Goal: Feedback & Contribution: Contribute content

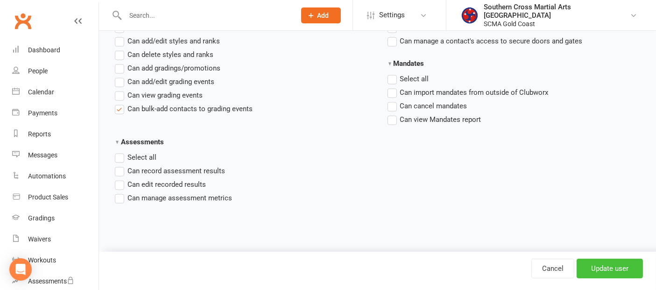
click at [614, 269] on input "Update user" at bounding box center [610, 269] width 66 height 20
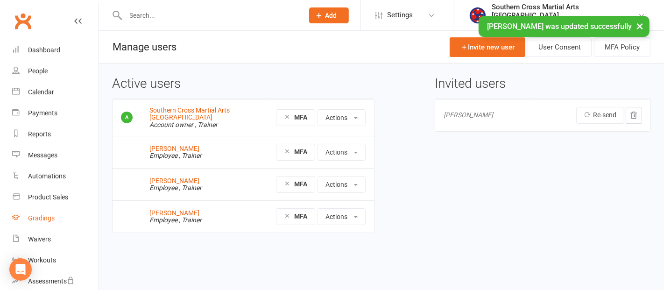
click at [50, 212] on link "Gradings" at bounding box center [55, 218] width 86 height 21
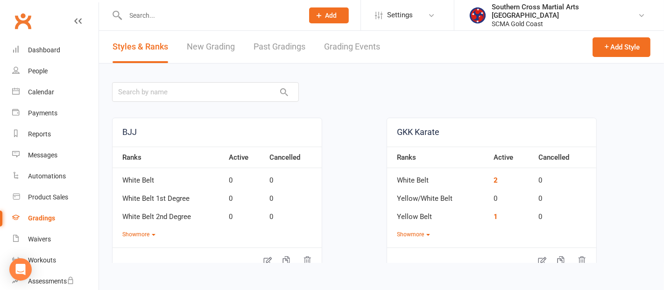
click at [333, 44] on link "Grading Events" at bounding box center [352, 47] width 56 height 32
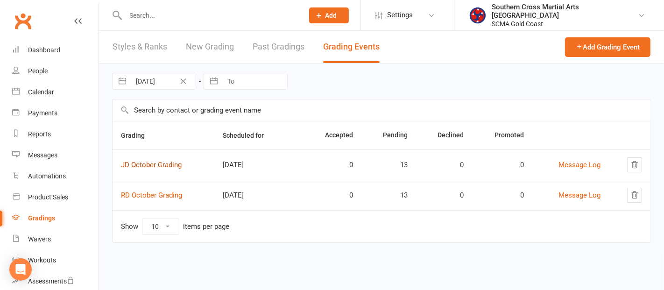
click at [165, 163] on link "JD October Grading" at bounding box center [151, 165] width 61 height 8
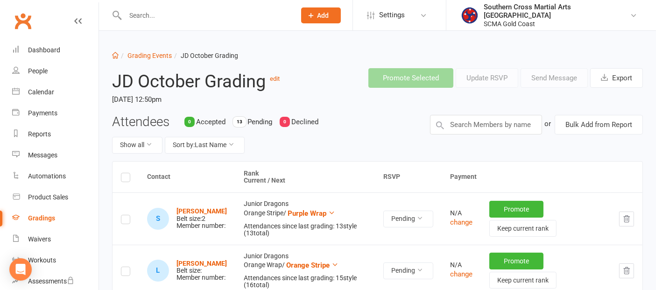
click at [121, 179] on label at bounding box center [125, 179] width 9 height 0
click at [121, 173] on input "checkbox" at bounding box center [125, 173] width 9 height 0
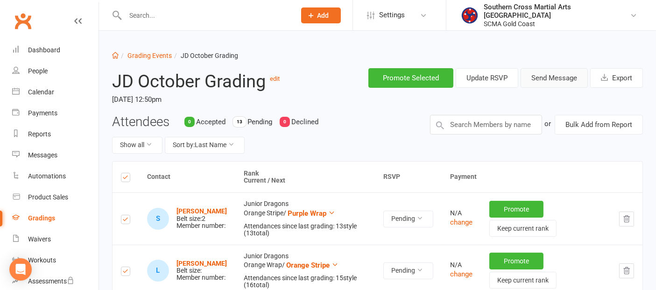
click at [531, 76] on button "Send Message" at bounding box center [554, 78] width 67 height 20
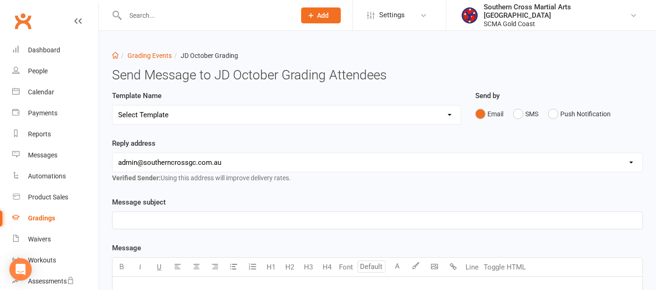
click at [295, 114] on select "Select Template [Email] Confirmation of Successful Grading [Email] Congratulati…" at bounding box center [287, 115] width 348 height 19
select select "6"
click at [113, 106] on select "Select Template [Email] Confirmation of Successful Grading [Email] Congratulati…" at bounding box center [287, 115] width 348 height 19
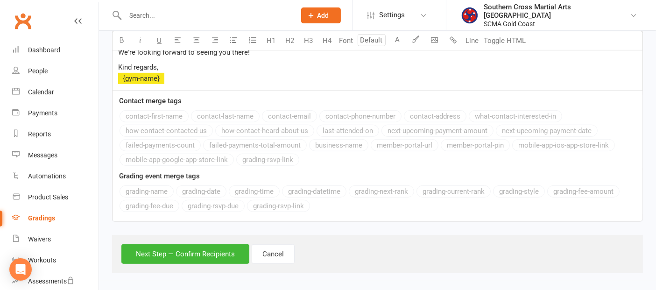
scroll to position [451, 0]
click at [216, 247] on button "Next Step — Confirm Recipients" at bounding box center [185, 254] width 128 height 20
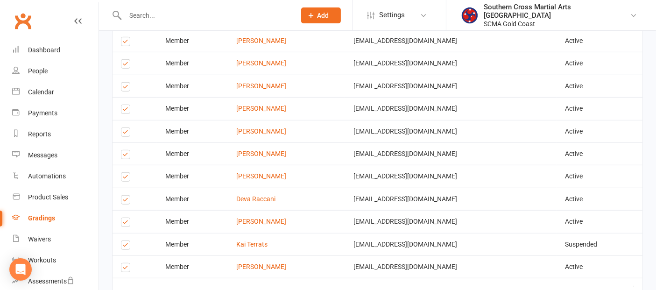
scroll to position [700, 0]
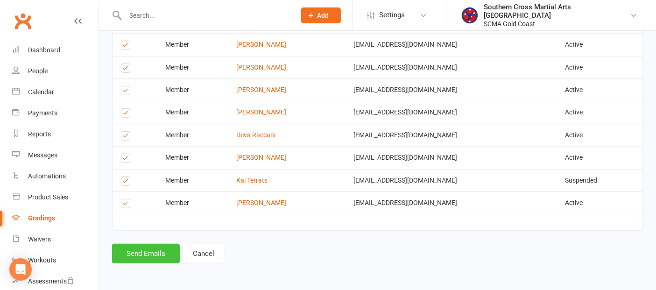
click at [162, 253] on button "Send Emails" at bounding box center [146, 254] width 68 height 20
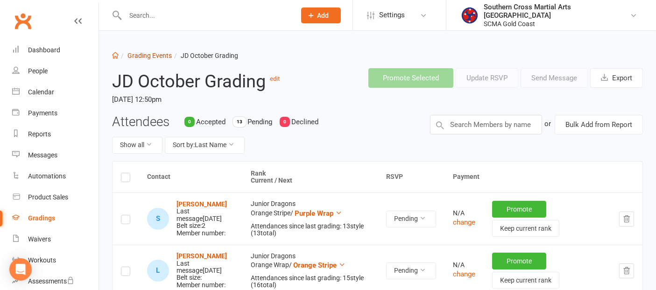
click at [150, 53] on link "Grading Events" at bounding box center [150, 55] width 44 height 7
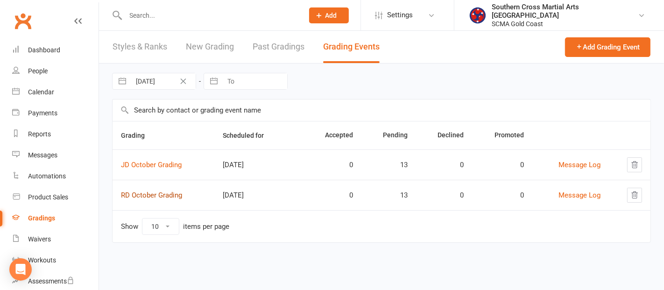
click at [171, 192] on link "RD October Grading" at bounding box center [151, 195] width 61 height 8
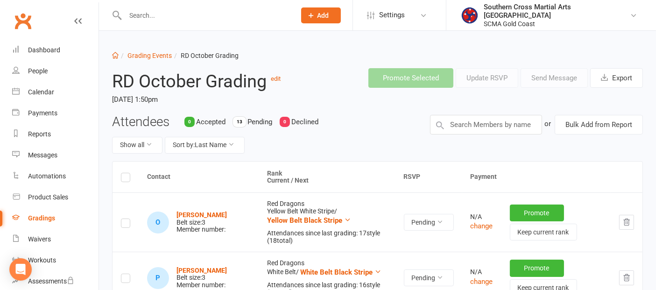
click at [127, 179] on label at bounding box center [125, 179] width 9 height 0
click at [127, 173] on input "checkbox" at bounding box center [125, 173] width 9 height 0
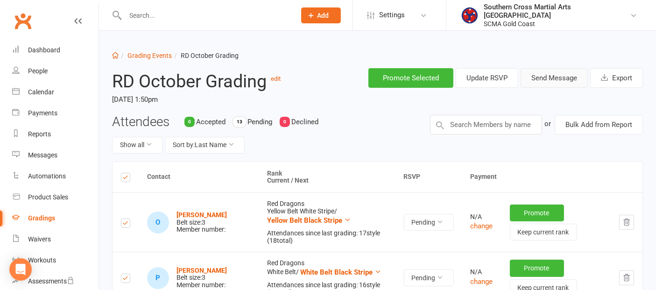
click at [551, 76] on button "Send Message" at bounding box center [554, 78] width 67 height 20
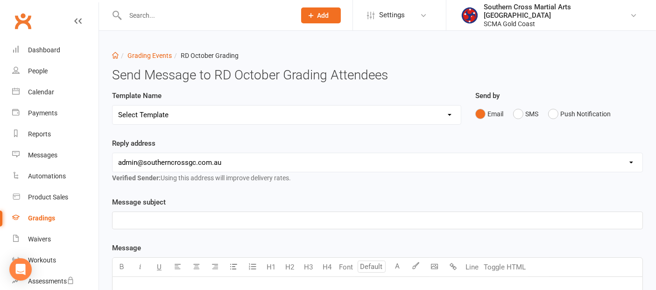
click at [266, 118] on select "Select Template [Email] Confirmation of Successful Grading [Email] Congratulati…" at bounding box center [287, 115] width 348 height 19
select select "6"
click at [113, 106] on select "Select Template [Email] Confirmation of Successful Grading [Email] Congratulati…" at bounding box center [287, 115] width 348 height 19
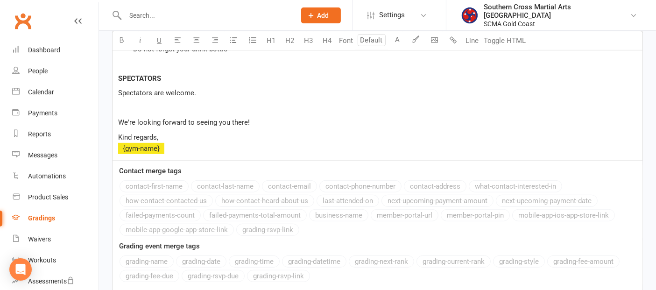
scroll to position [451, 0]
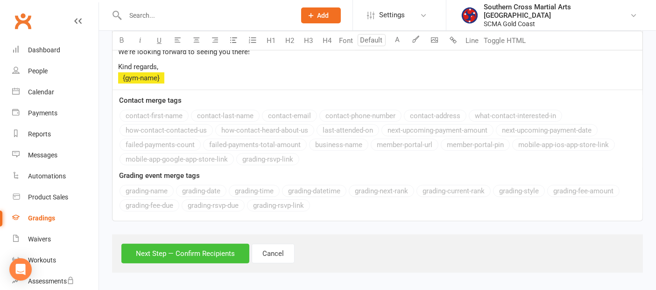
click at [218, 253] on button "Next Step — Confirm Recipients" at bounding box center [185, 254] width 128 height 20
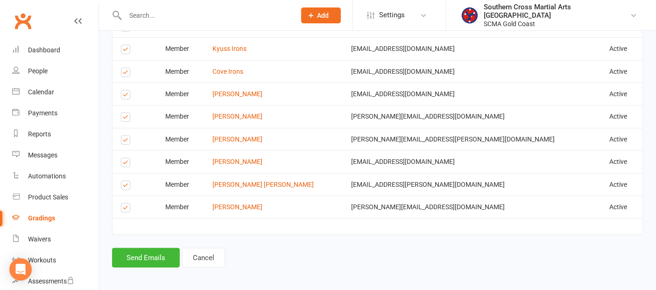
scroll to position [700, 0]
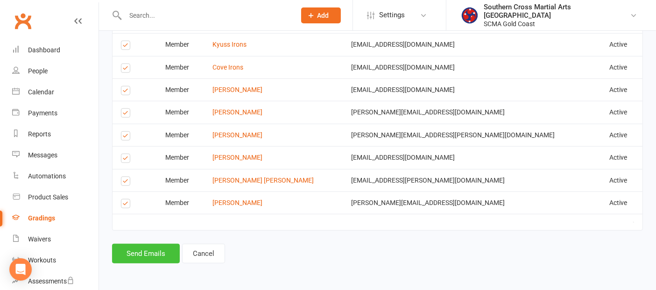
click at [153, 250] on button "Send Emails" at bounding box center [146, 254] width 68 height 20
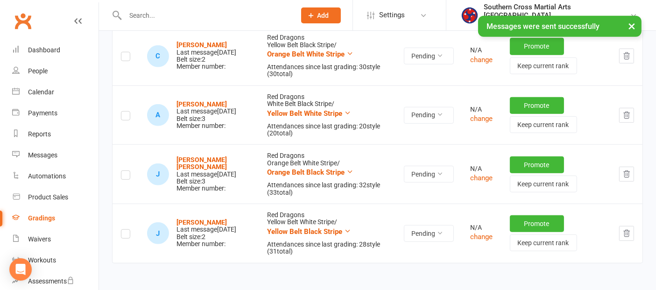
scroll to position [734, 0]
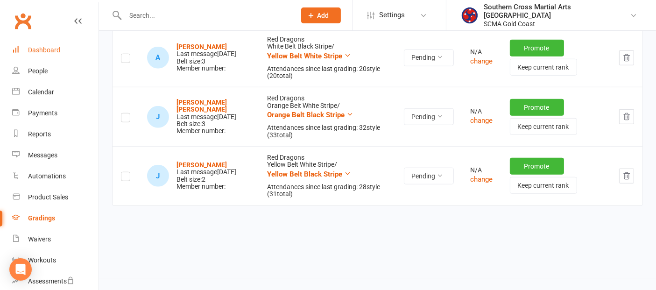
click at [47, 55] on link "Dashboard" at bounding box center [55, 50] width 86 height 21
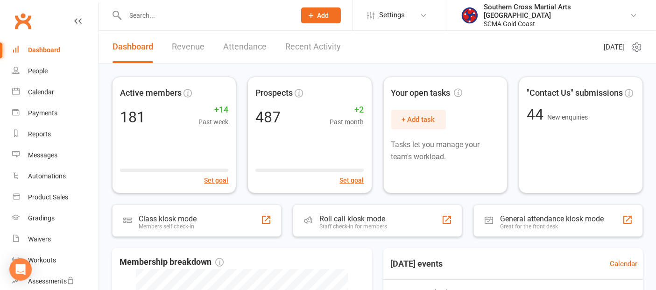
click at [41, 50] on div "Dashboard" at bounding box center [44, 49] width 32 height 7
click at [51, 156] on div "Messages" at bounding box center [42, 154] width 29 height 7
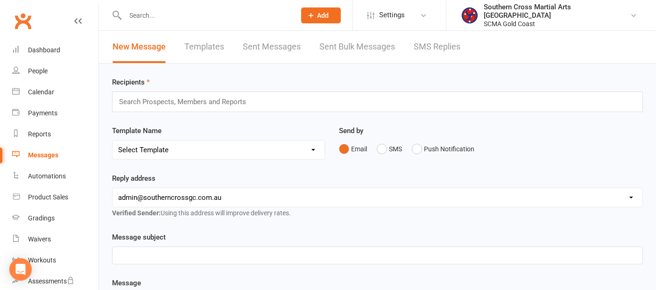
click at [213, 47] on link "Templates" at bounding box center [205, 47] width 40 height 32
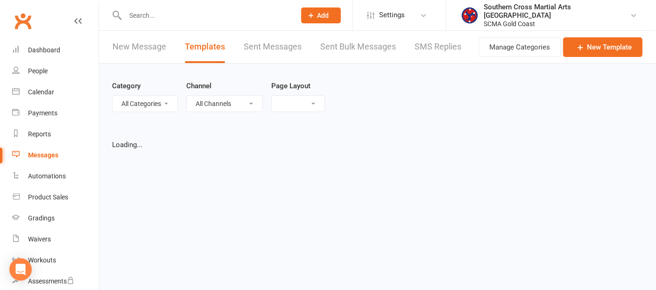
select select "grid"
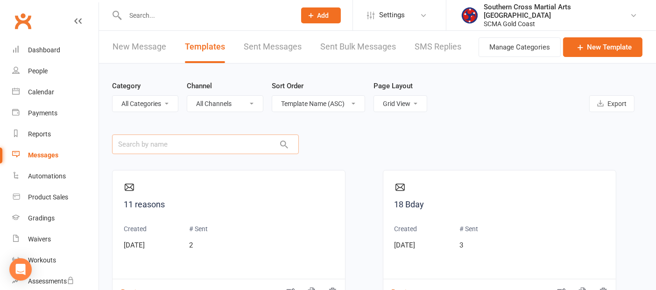
click at [213, 146] on input "text" at bounding box center [205, 145] width 187 height 20
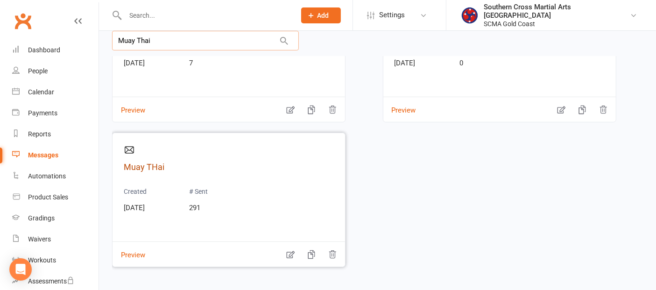
scroll to position [80, 0]
type input "Muay Thai"
click at [153, 162] on link "Muay THai" at bounding box center [229, 166] width 210 height 14
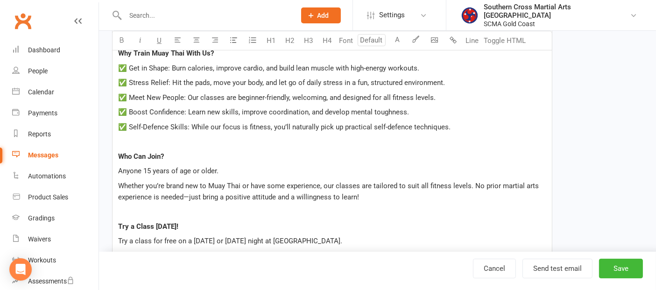
scroll to position [415, 0]
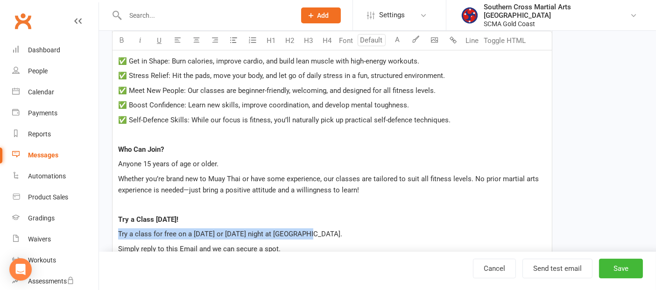
drag, startPoint x: 116, startPoint y: 223, endPoint x: 313, endPoint y: 226, distance: 196.7
click at [313, 226] on div "Hi ﻿ {contact-first-name} Looking for a fun and challenging way to get fit whil…" at bounding box center [333, 123] width 440 height 592
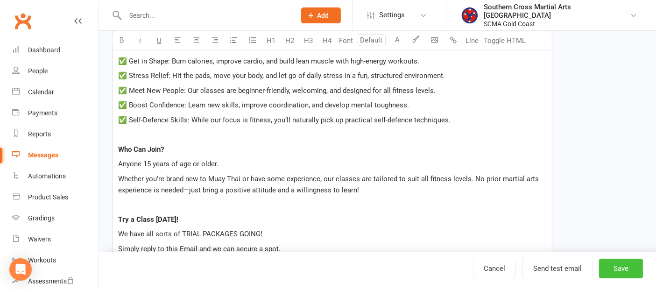
click at [618, 267] on button "Save" at bounding box center [621, 269] width 44 height 20
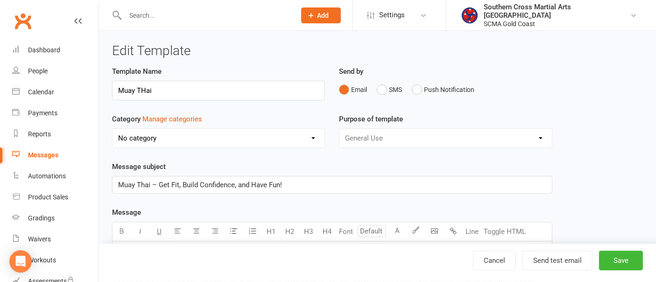
select select "grid"
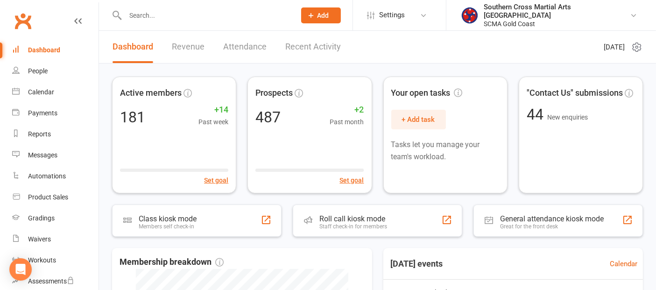
click at [55, 48] on div "Dashboard" at bounding box center [44, 49] width 32 height 7
click at [43, 152] on div "Messages" at bounding box center [42, 154] width 29 height 7
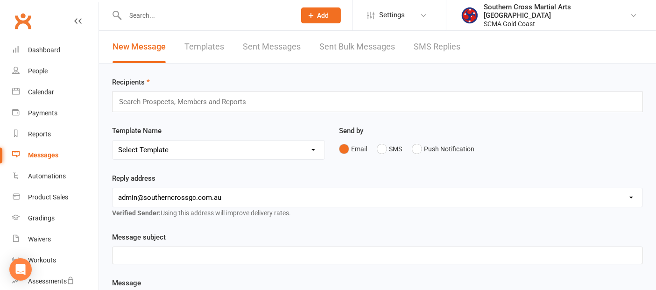
click at [219, 47] on link "Templates" at bounding box center [205, 47] width 40 height 32
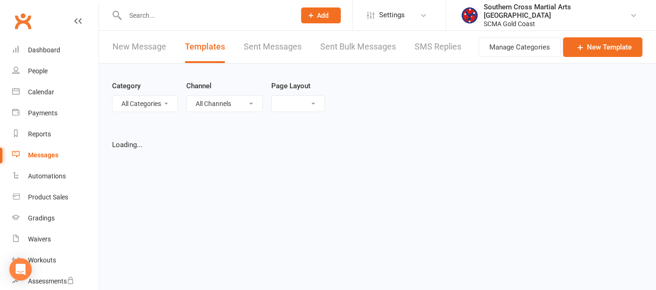
select select "grid"
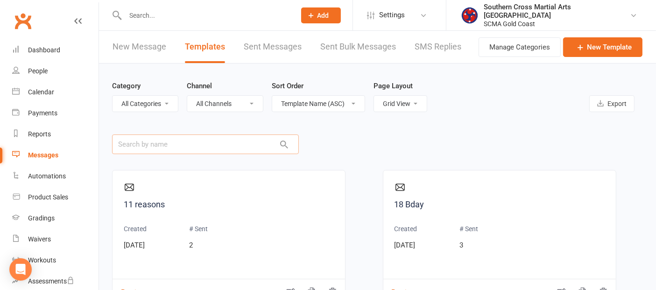
click at [216, 142] on input "text" at bounding box center [205, 145] width 187 height 20
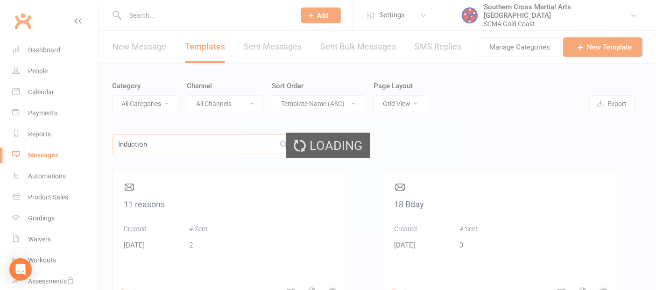
type input "Induction"
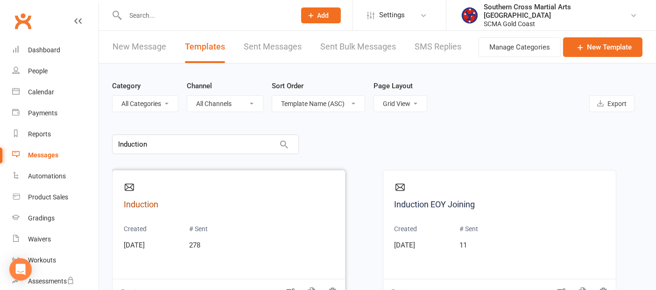
click at [148, 205] on link "Induction" at bounding box center [229, 205] width 210 height 14
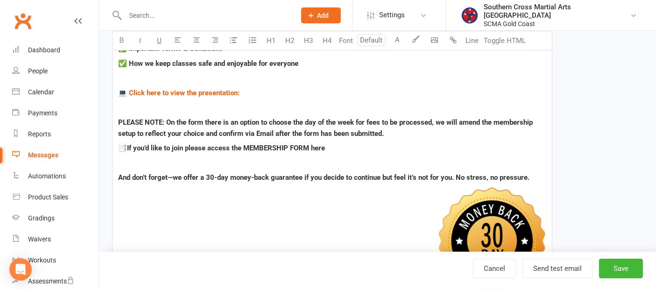
scroll to position [311, 0]
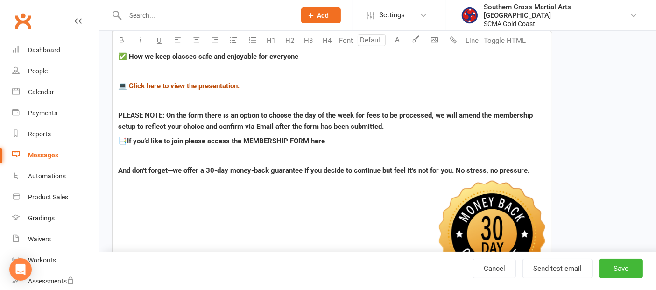
click at [216, 86] on span "Click here to view the presentation:" at bounding box center [184, 86] width 111 height 8
drag, startPoint x: 216, startPoint y: 86, endPoint x: 346, endPoint y: 201, distance: 173.4
click at [346, 201] on span "﻿" at bounding box center [332, 235] width 428 height 110
click at [633, 89] on div "Template Name Induction Send by Email SMS Push Notification Category Manage cat…" at bounding box center [377, 144] width 545 height 778
click at [50, 153] on div "Messages" at bounding box center [43, 154] width 30 height 7
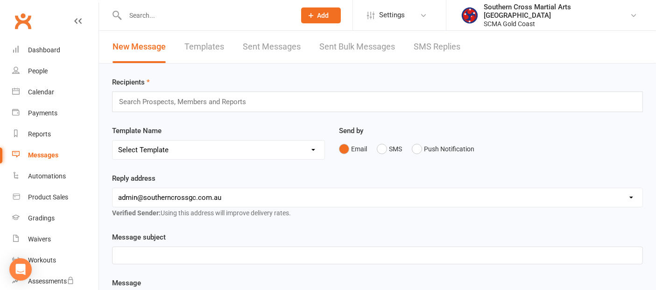
click at [200, 50] on link "Templates" at bounding box center [205, 47] width 40 height 32
select select "grid"
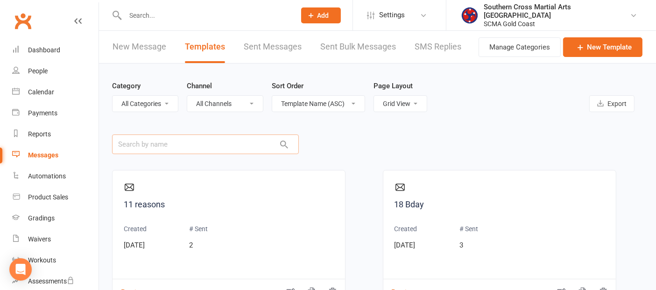
click at [164, 149] on input "text" at bounding box center [205, 145] width 187 height 20
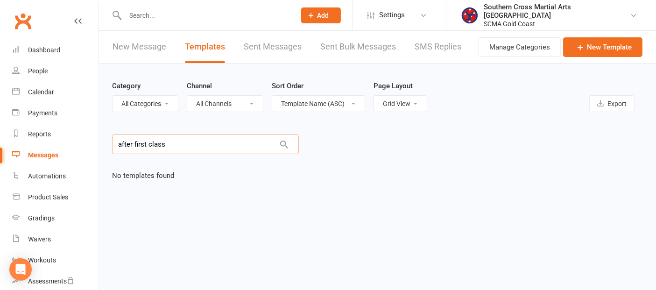
drag, startPoint x: 172, startPoint y: 143, endPoint x: 93, endPoint y: 146, distance: 79.0
click at [93, 146] on ui-view "Prospect Member Non-attending contact Class / event Appointment Grading event T…" at bounding box center [328, 203] width 656 height 403
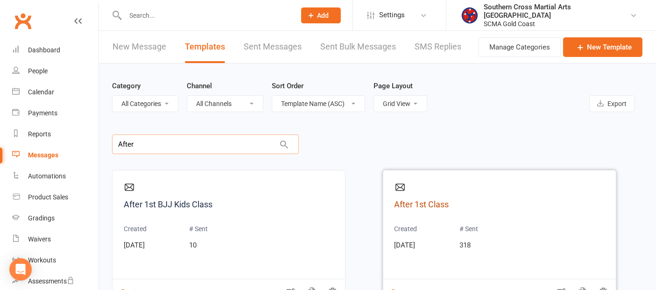
scroll to position [52, 0]
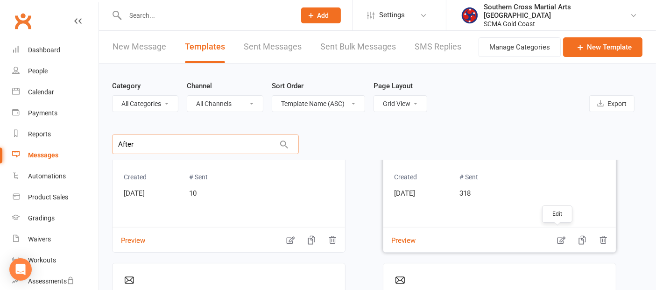
type input "After"
click at [559, 237] on icon "button" at bounding box center [561, 240] width 8 height 7
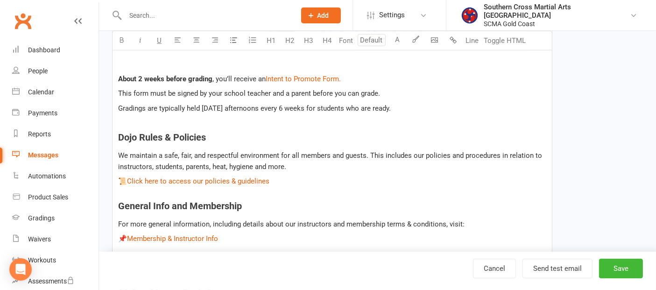
scroll to position [986, 0]
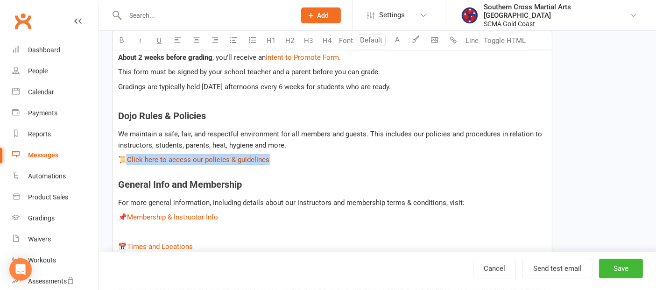
drag, startPoint x: 275, startPoint y: 159, endPoint x: 131, endPoint y: 161, distance: 144.4
click at [131, 161] on p "📜 $ Click here to access our policies & guidelines $" at bounding box center [332, 159] width 428 height 11
click at [410, 142] on p "We maintain a safe, fair, and respectful environment for all members and guests…" at bounding box center [332, 139] width 428 height 22
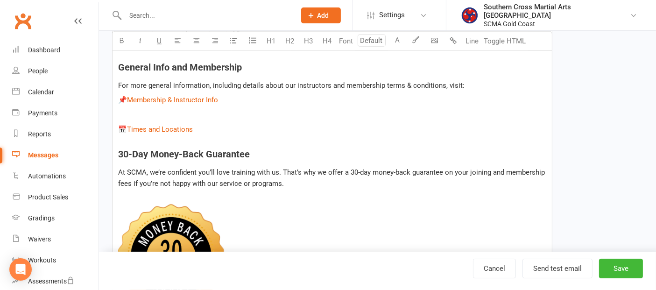
scroll to position [1090, 0]
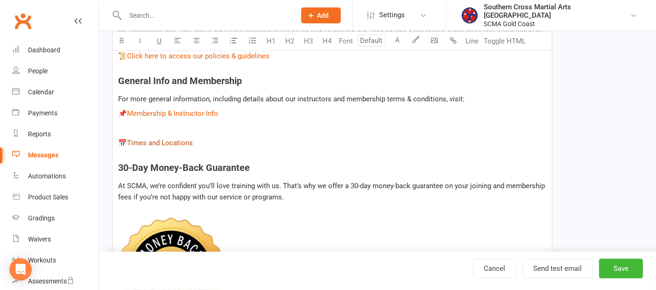
click at [191, 142] on span "Times and Locations" at bounding box center [160, 143] width 66 height 8
click at [197, 139] on p "📅 $ Times and Locations $" at bounding box center [332, 142] width 428 height 11
click at [211, 142] on p "📅 $ Times and Locations $" at bounding box center [332, 142] width 428 height 11
drag, startPoint x: 177, startPoint y: 142, endPoint x: 119, endPoint y: 142, distance: 58.4
click at [119, 142] on p "📅 $ Times and Locations $" at bounding box center [332, 142] width 428 height 11
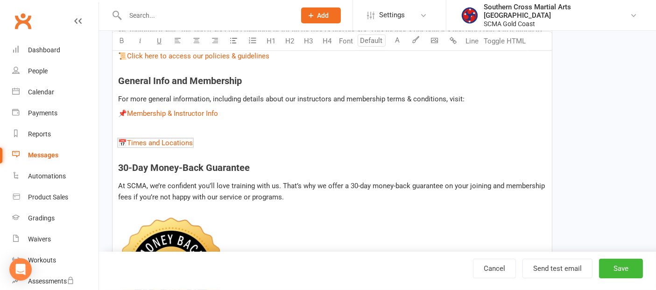
click at [356, 123] on p at bounding box center [332, 128] width 428 height 11
drag, startPoint x: 225, startPoint y: 111, endPoint x: 131, endPoint y: 111, distance: 93.9
click at [131, 111] on p "📌 $ ﻿ $ $ Membership & Instructor Info $" at bounding box center [332, 113] width 428 height 11
click at [387, 128] on p at bounding box center [332, 128] width 428 height 11
click at [613, 269] on button "Save" at bounding box center [621, 269] width 44 height 20
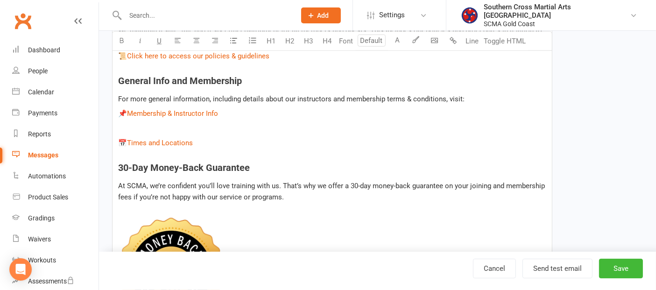
select select "grid"
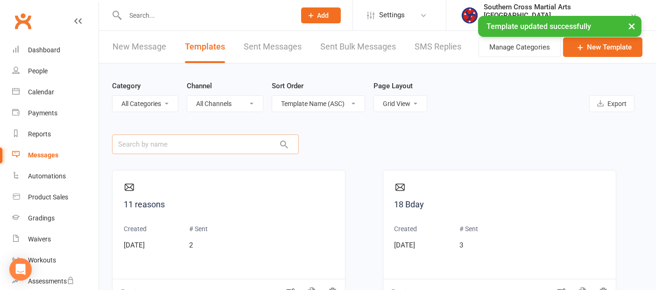
click at [206, 143] on input "text" at bounding box center [205, 145] width 187 height 20
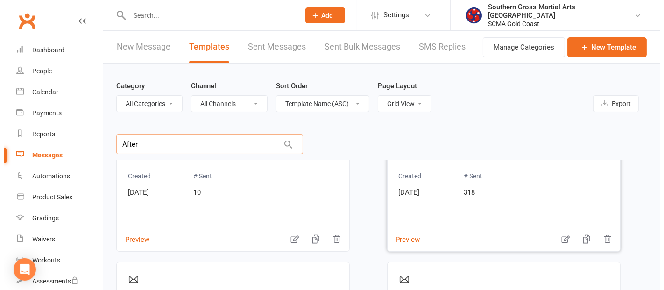
scroll to position [52, 0]
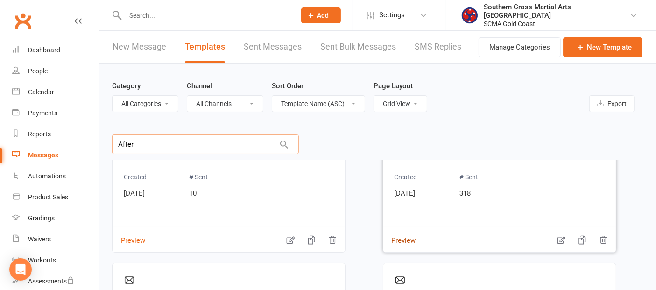
type input "After"
click at [410, 236] on button "Preview" at bounding box center [400, 234] width 33 height 10
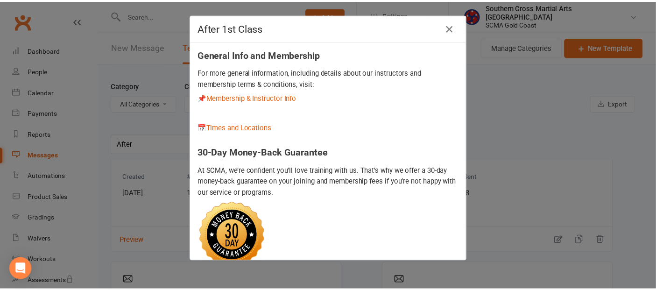
scroll to position [830, 0]
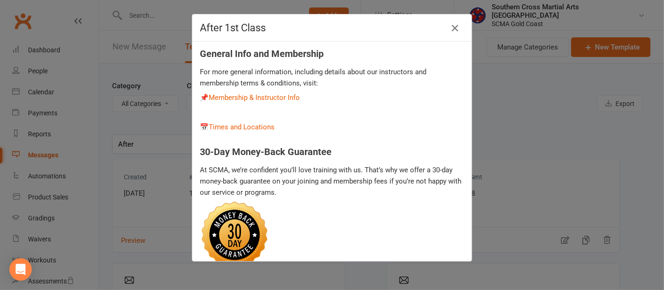
click at [452, 27] on icon "button" at bounding box center [454, 27] width 11 height 11
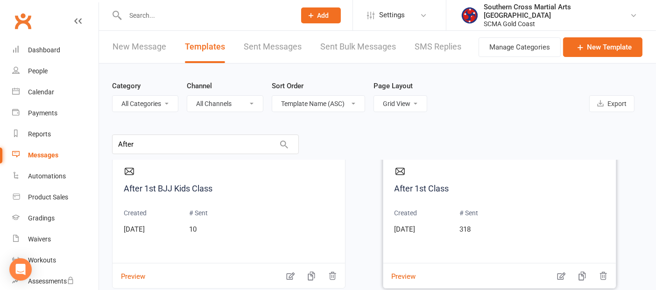
scroll to position [0, 0]
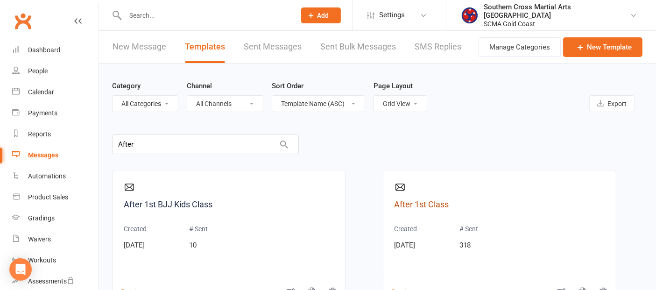
click at [439, 198] on link "After 1st Class" at bounding box center [500, 205] width 210 height 14
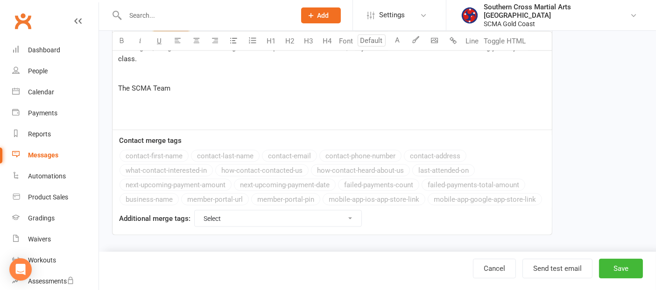
scroll to position [1380, 0]
click at [540, 265] on button "Send test email" at bounding box center [558, 269] width 70 height 20
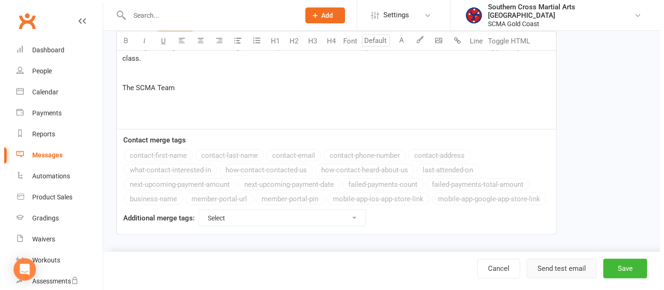
scroll to position [1373, 0]
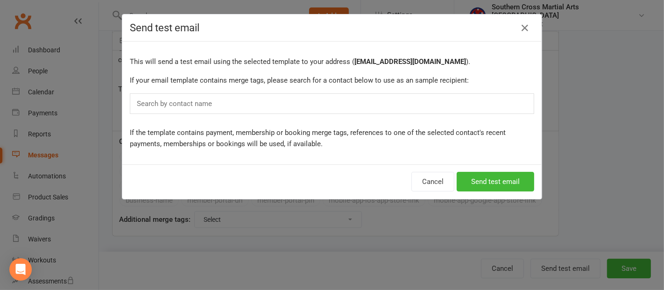
click at [216, 105] on div "Search by contact name" at bounding box center [332, 103] width 405 height 21
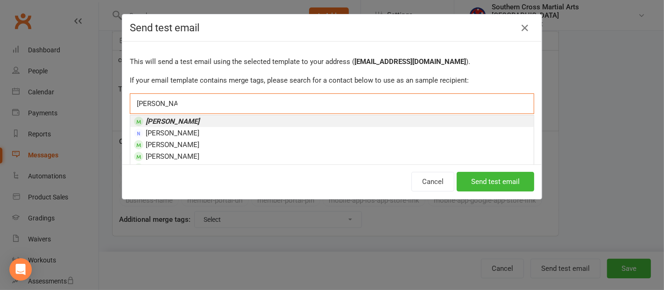
type input "john trebilco"
click at [169, 118] on em "[PERSON_NAME]" at bounding box center [173, 121] width 54 height 8
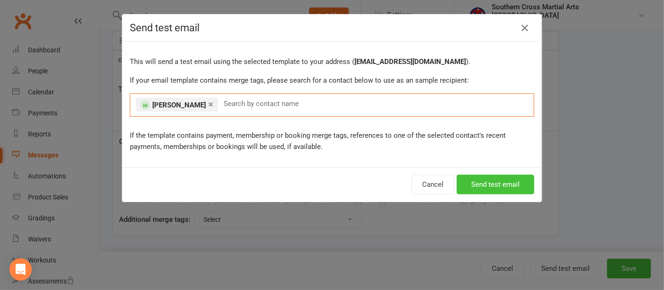
click at [484, 178] on button "Send test email" at bounding box center [496, 185] width 78 height 20
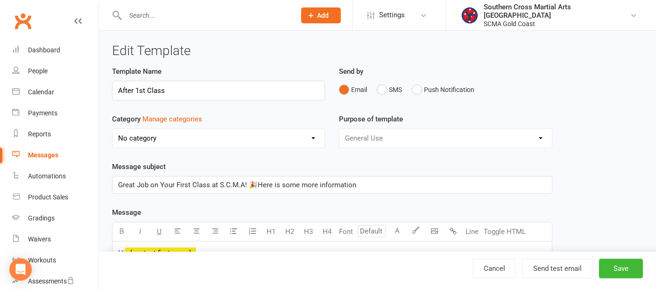
scroll to position [0, 0]
select select "grid"
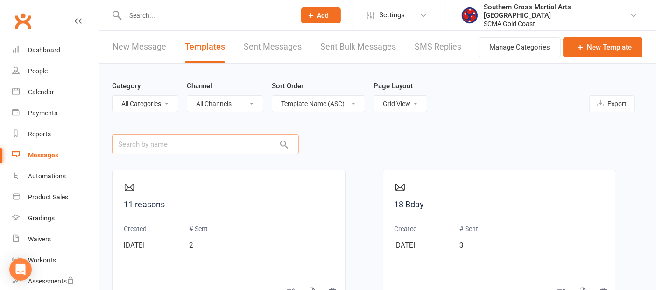
click at [270, 149] on input "text" at bounding box center [205, 145] width 187 height 20
type input "After First"
click at [156, 202] on link "After first MT" at bounding box center [229, 205] width 210 height 14
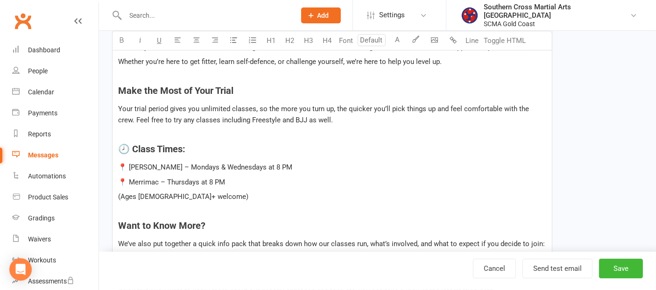
scroll to position [259, 0]
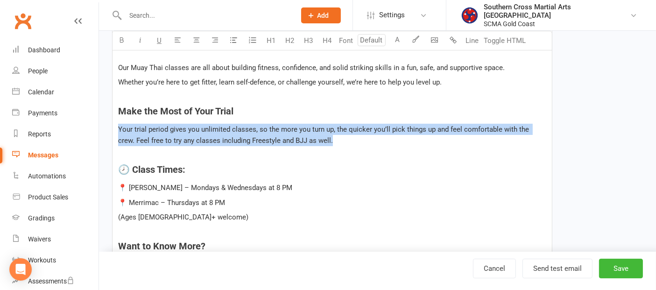
drag, startPoint x: 118, startPoint y: 123, endPoint x: 343, endPoint y: 139, distance: 225.8
click at [343, 139] on p "Your trial period gives you unlimited classes, so the more you turn up, the qui…" at bounding box center [332, 135] width 428 height 22
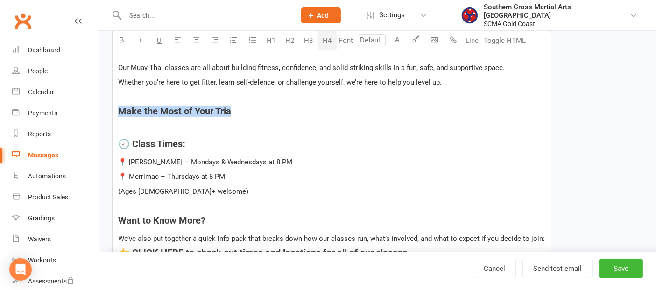
drag, startPoint x: 237, startPoint y: 112, endPoint x: 113, endPoint y: 107, distance: 124.4
click at [113, 107] on div "Hey ﻿ {contact-first-name} It was great to meet you at your first Muay Thai cla…" at bounding box center [333, 206] width 440 height 448
click at [501, 266] on link "Cancel" at bounding box center [494, 269] width 43 height 20
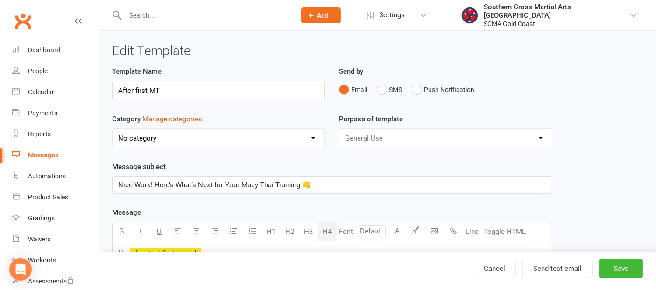
select select "grid"
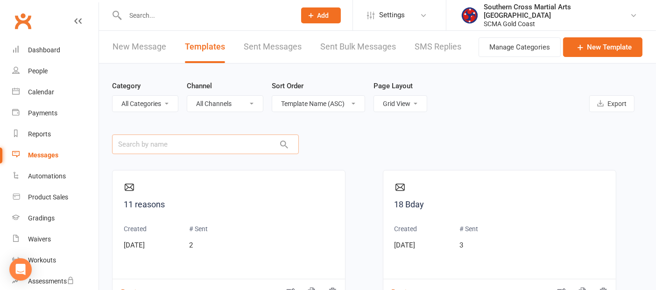
click at [219, 143] on input "text" at bounding box center [205, 145] width 187 height 20
type input "After First"
click at [144, 209] on link "After first MT" at bounding box center [229, 205] width 210 height 14
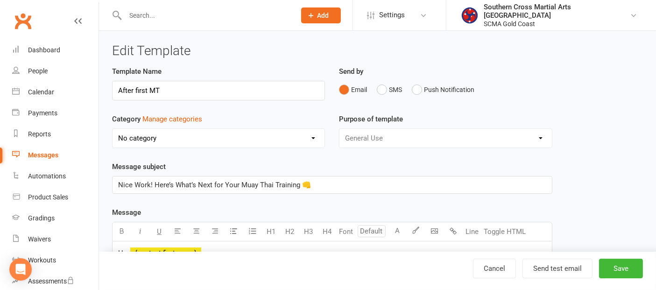
select select "grid"
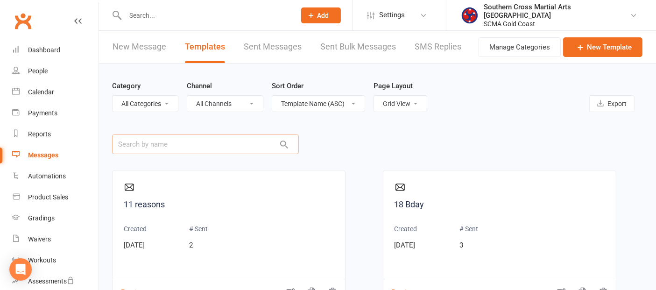
click at [186, 139] on input "text" at bounding box center [205, 145] width 187 height 20
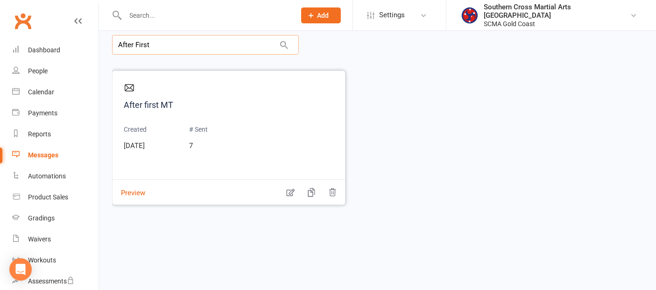
scroll to position [104, 0]
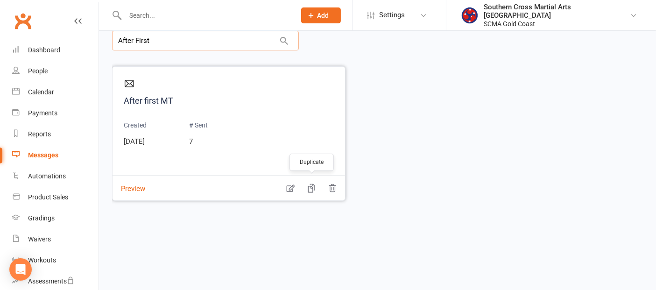
type input "After First"
click at [313, 184] on icon "button" at bounding box center [311, 188] width 7 height 9
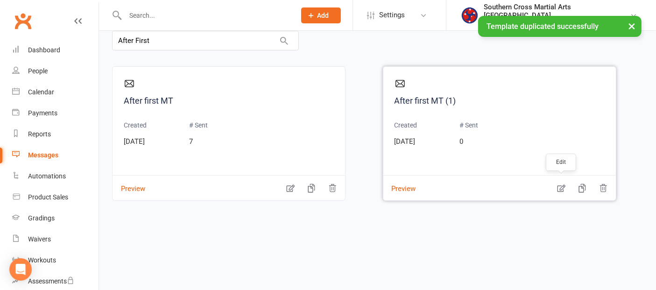
click at [566, 186] on icon "button" at bounding box center [561, 188] width 9 height 9
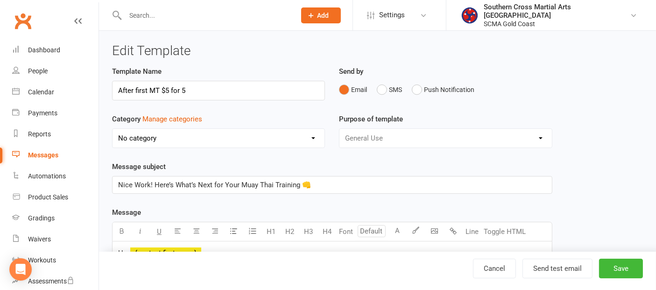
type input "After first MT $5 for 5"
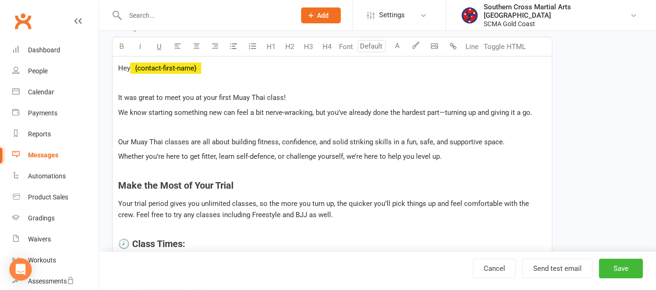
scroll to position [259, 0]
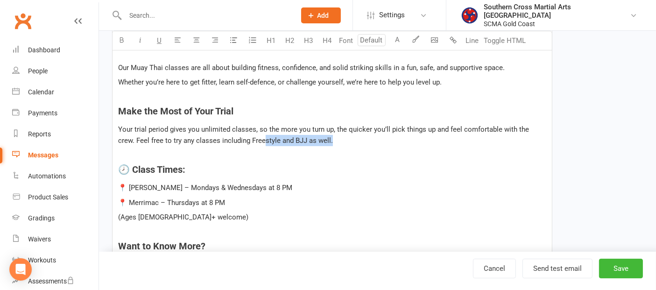
drag, startPoint x: 320, startPoint y: 139, endPoint x: 247, endPoint y: 138, distance: 73.8
click at [247, 138] on p "Your trial period gives you unlimited classes, so the more you turn up, the qui…" at bounding box center [332, 135] width 428 height 22
click at [246, 139] on span "Your trial period gives you unlimited classes, so the more you turn up, the qui…" at bounding box center [324, 135] width 413 height 20
click at [231, 129] on span "Your trial period gives you unlimited classes, so the more you turn up, the qui…" at bounding box center [324, 135] width 413 height 20
click at [517, 127] on span "Your trial period gives you 5 classes, so the more you turn up, the quicker you…" at bounding box center [328, 135] width 421 height 20
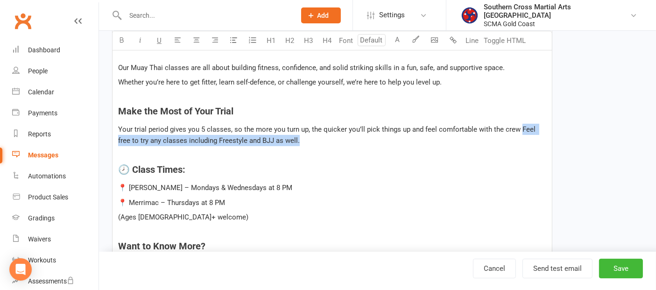
drag, startPoint x: 291, startPoint y: 139, endPoint x: 518, endPoint y: 122, distance: 227.6
click at [518, 124] on p "Your trial period gives you 5 classes, so the more you turn up, the quicker you…" at bounding box center [332, 135] width 428 height 22
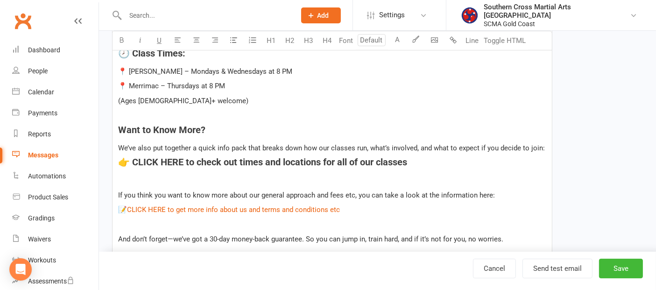
scroll to position [415, 0]
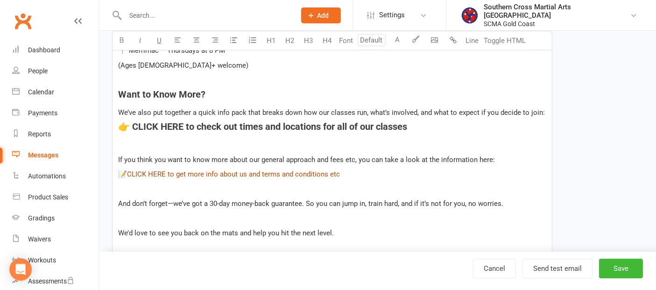
click at [277, 173] on span "CLICK HERE to get more info about us and terms and conditions etc" at bounding box center [233, 174] width 213 height 8
click at [276, 181] on div "Hey ﻿ {contact-first-name} It was great to meet you at your first Muay Thai cla…" at bounding box center [333, 65] width 440 height 477
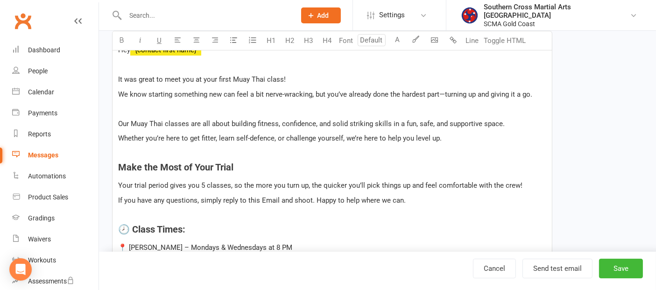
scroll to position [207, 0]
